Goal: Task Accomplishment & Management: Use online tool/utility

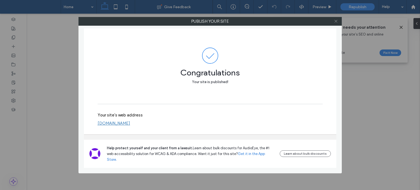
click at [336, 20] on icon at bounding box center [336, 21] width 4 height 4
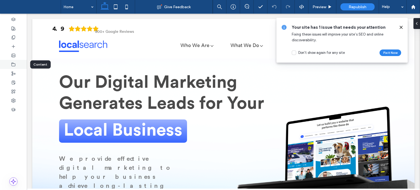
click at [8, 65] on div at bounding box center [13, 64] width 27 height 9
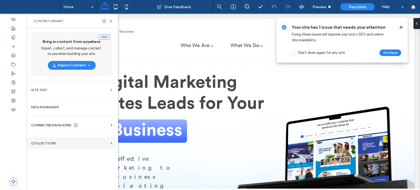
click at [56, 140] on section "Collections" at bounding box center [72, 143] width 90 height 13
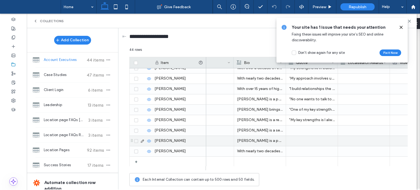
scroll to position [0, 234]
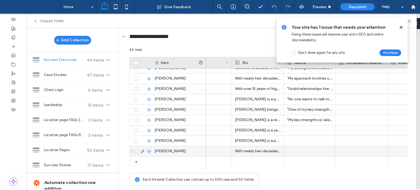
click at [303, 152] on div at bounding box center [310, 151] width 46 height 10
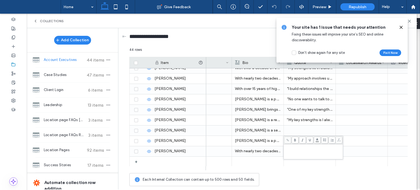
click at [295, 151] on div "Rich Text Editor" at bounding box center [314, 152] width 58 height 14
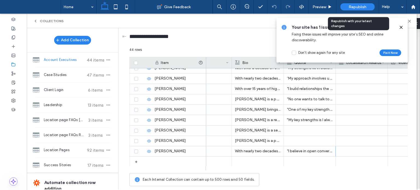
click at [362, 6] on span "Republish" at bounding box center [357, 7] width 18 height 5
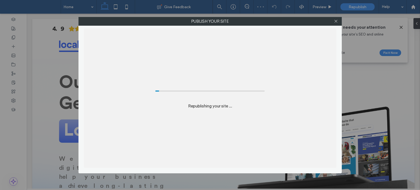
scroll to position [0, 0]
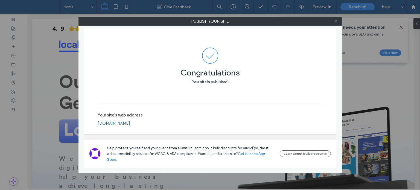
click at [335, 22] on icon at bounding box center [336, 21] width 4 height 4
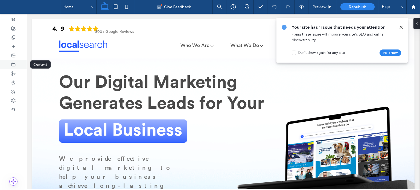
click at [15, 62] on div at bounding box center [13, 64] width 27 height 9
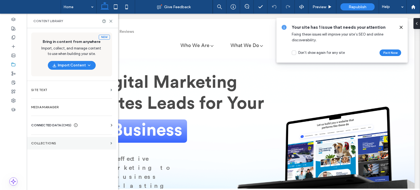
click at [48, 143] on label "Collections" at bounding box center [69, 143] width 77 height 4
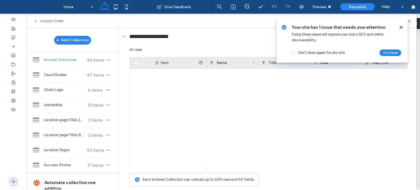
scroll to position [369, 0]
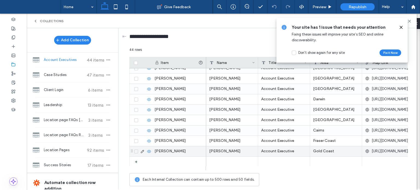
click at [269, 150] on div "Account Executive" at bounding box center [284, 151] width 52 height 10
click at [266, 144] on textarea "**********" at bounding box center [288, 144] width 60 height 16
paste textarea "********"
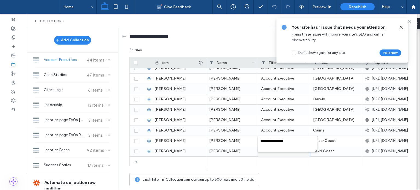
type textarea "**********"
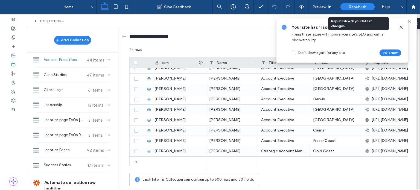
click at [352, 5] on span "Republish" at bounding box center [357, 7] width 18 height 5
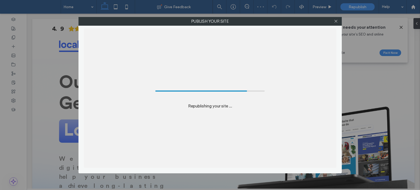
scroll to position [0, 0]
